Goal: Task Accomplishment & Management: Manage account settings

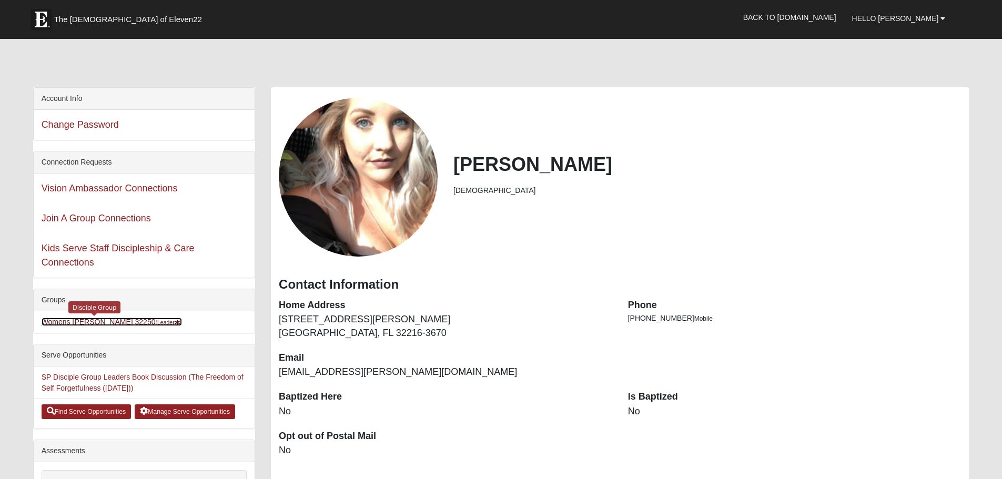
click at [110, 318] on link "Womens [PERSON_NAME] 32250 (Leader )" at bounding box center [112, 322] width 141 height 8
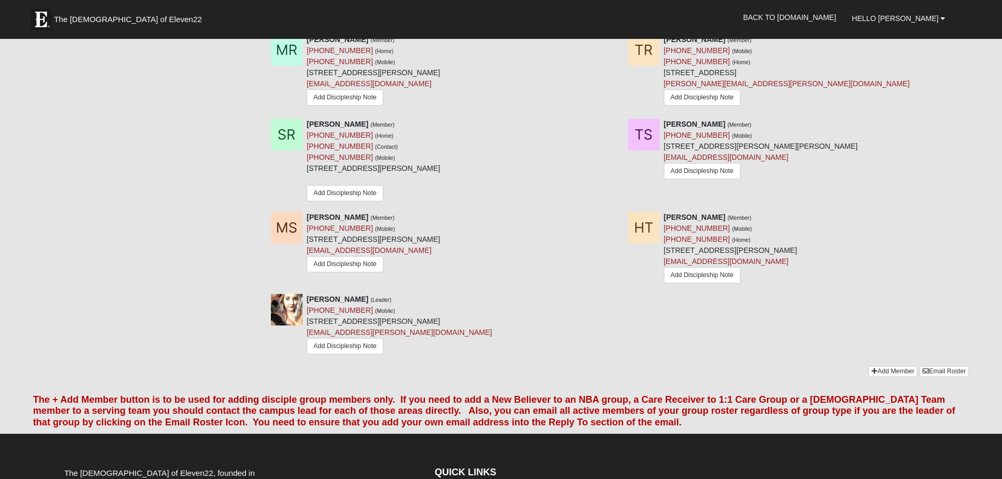
scroll to position [947, 0]
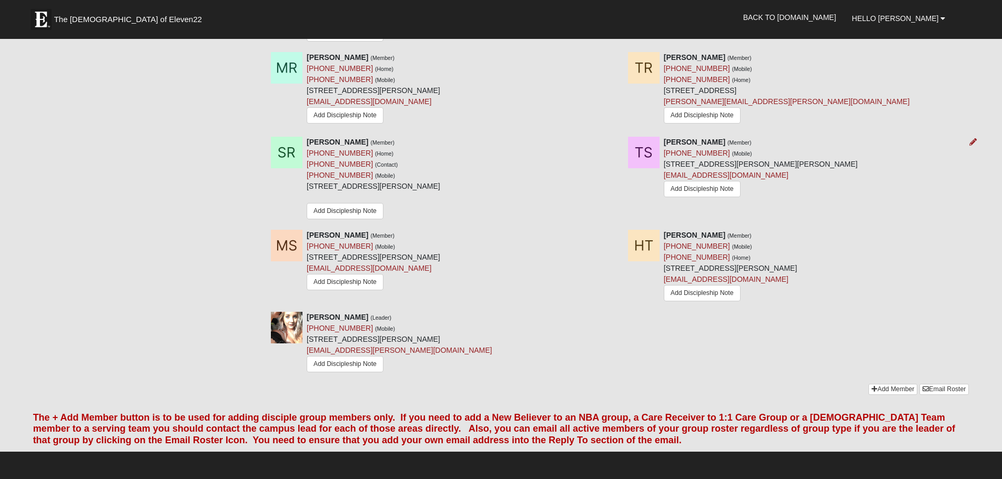
click at [968, 142] on div at bounding box center [971, 142] width 12 height 11
click at [972, 144] on icon at bounding box center [973, 141] width 7 height 7
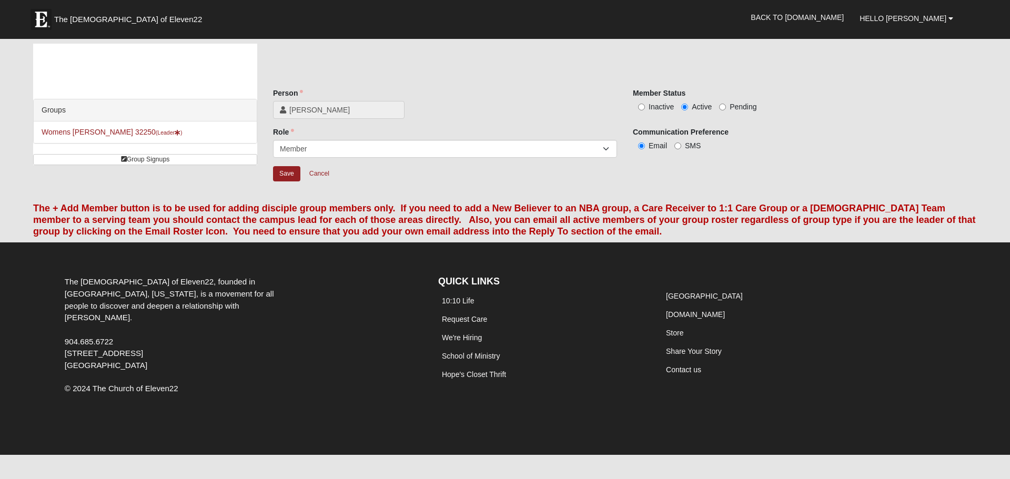
click at [648, 108] on label "Inactive" at bounding box center [653, 107] width 41 height 11
click at [645, 108] on input "Inactive" at bounding box center [641, 107] width 7 height 7
radio input "true"
click at [280, 168] on input "Save" at bounding box center [286, 173] width 27 height 15
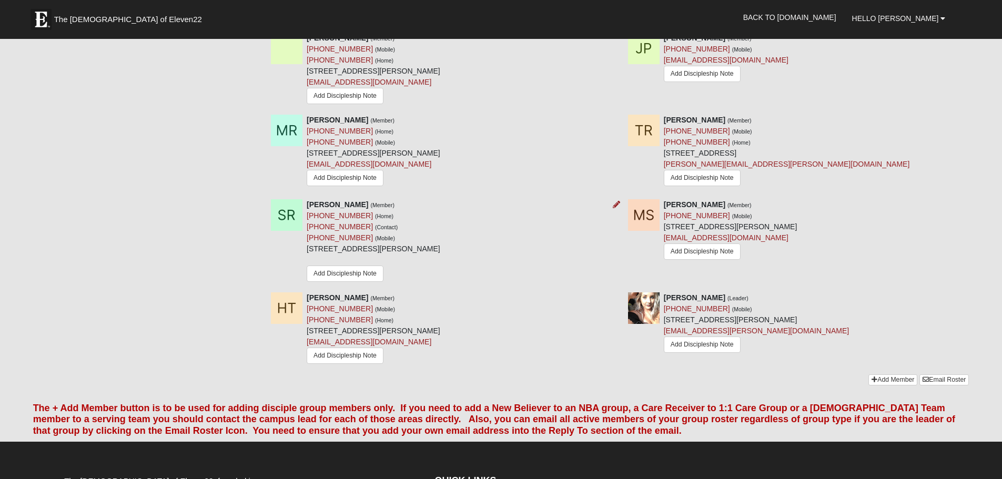
scroll to position [789, 0]
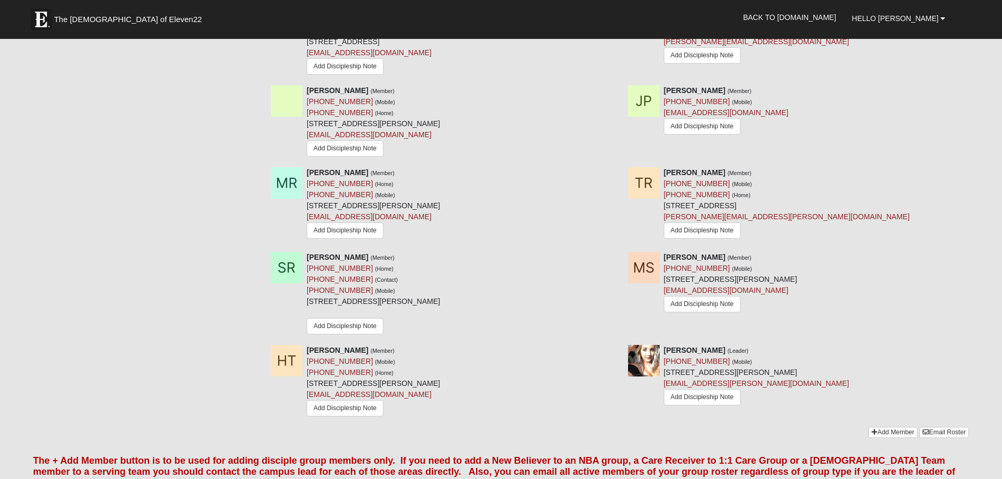
click at [975, 176] on icon at bounding box center [973, 172] width 7 height 7
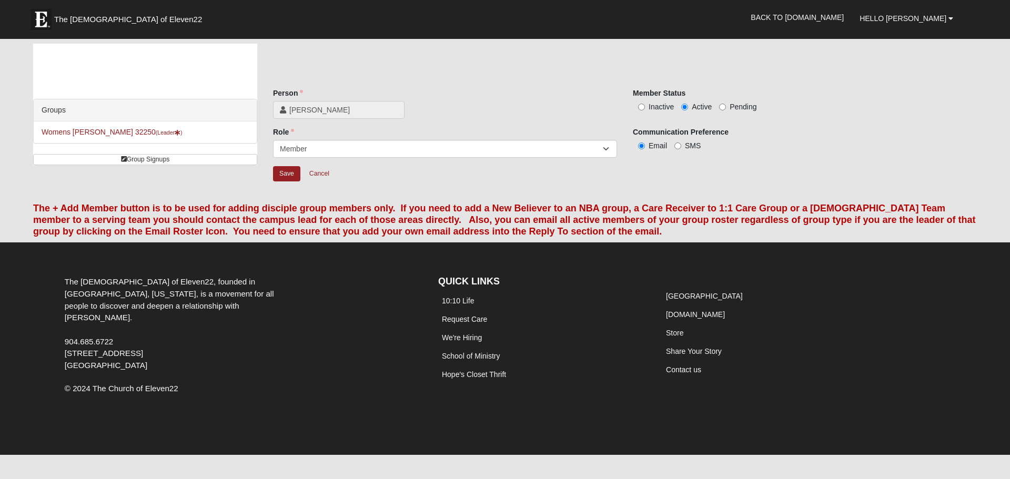
click at [647, 109] on label "Inactive" at bounding box center [653, 107] width 41 height 11
click at [645, 109] on input "Inactive" at bounding box center [641, 107] width 7 height 7
radio input "true"
click at [287, 174] on input "Save" at bounding box center [286, 173] width 27 height 15
